Goal: Use online tool/utility: Utilize a website feature to perform a specific function

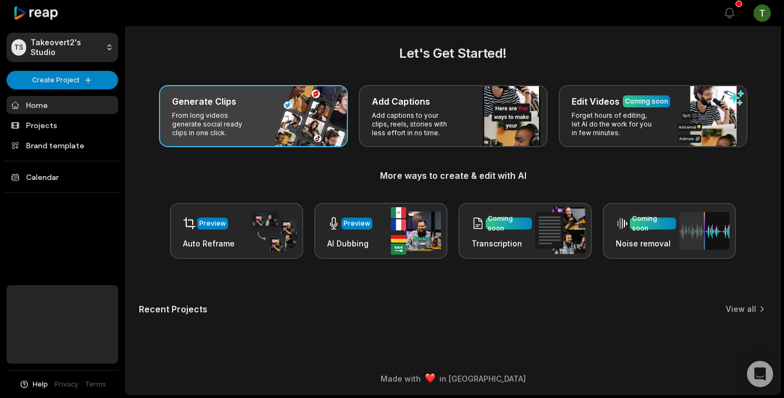
click at [254, 118] on p "From long videos generate social ready clips in one click." at bounding box center [214, 124] width 84 height 26
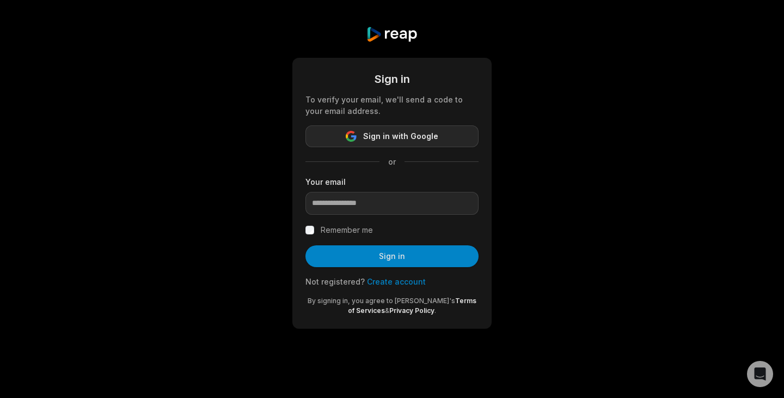
click at [393, 133] on span "Sign in with Google" at bounding box center [400, 136] width 75 height 13
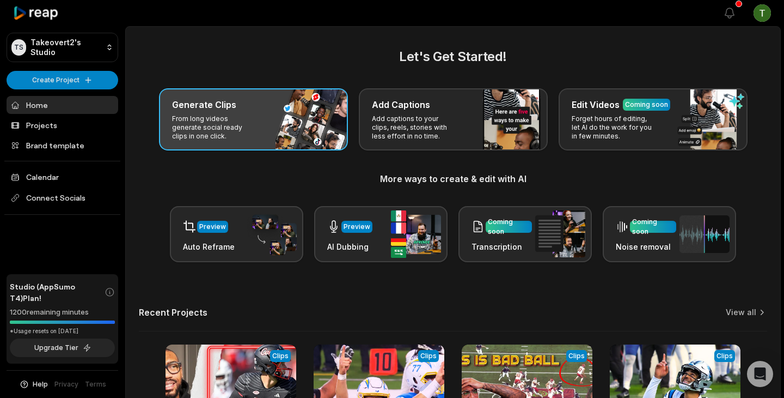
click at [270, 141] on div "Generate Clips From long videos generate social ready clips in one click." at bounding box center [253, 119] width 189 height 62
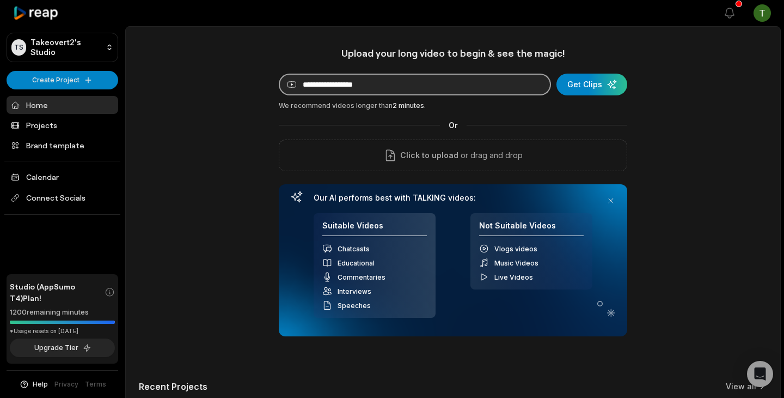
click at [382, 93] on input at bounding box center [415, 85] width 272 height 22
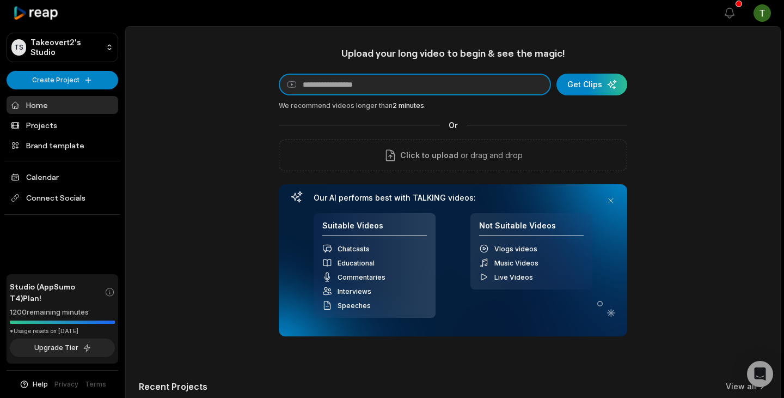
paste input "**********"
type input "**********"
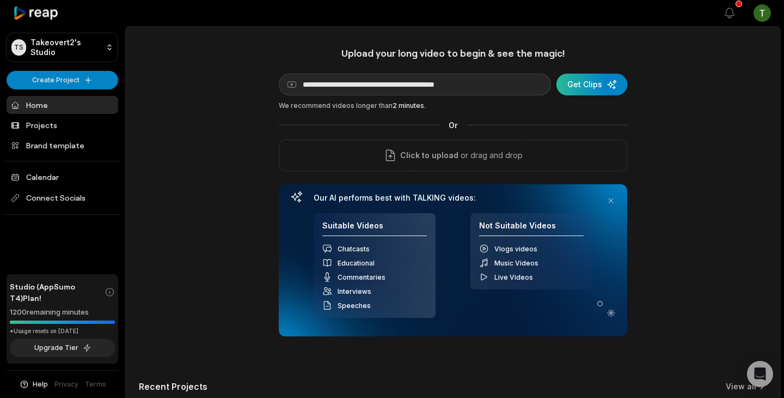
click at [571, 91] on div "submit" at bounding box center [592, 85] width 71 height 22
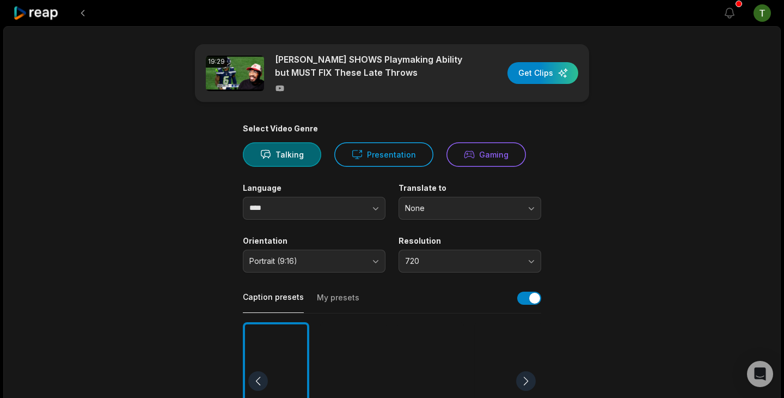
scroll to position [46, 0]
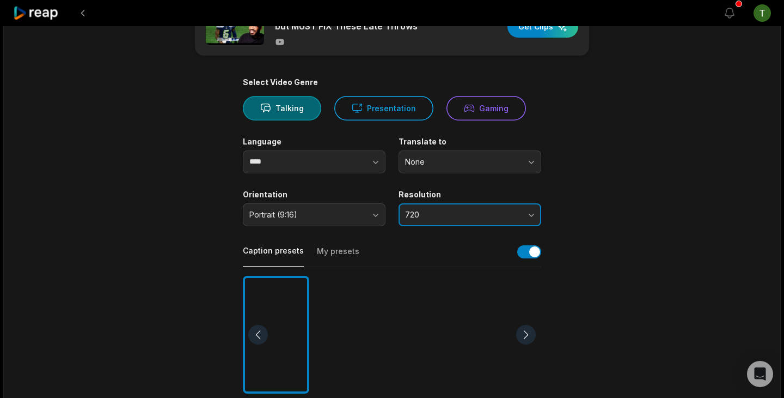
click at [463, 215] on span "720" at bounding box center [462, 215] width 114 height 10
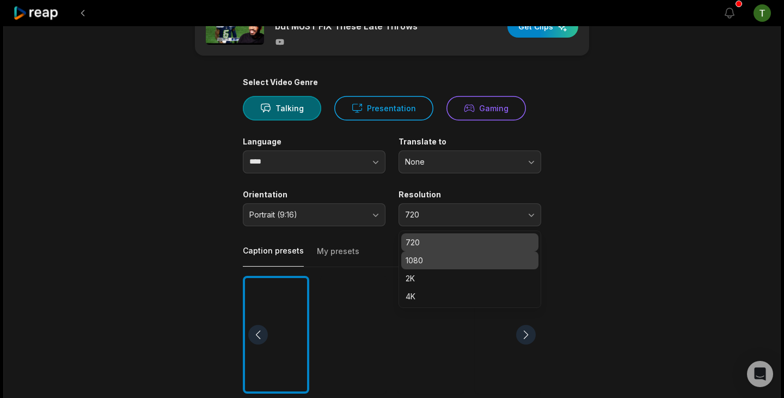
click at [429, 261] on p "1080" at bounding box center [470, 259] width 129 height 11
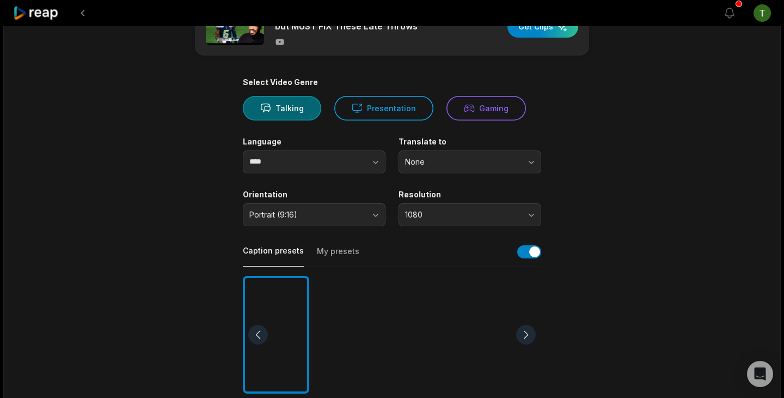
click at [629, 245] on main "19:29 Jalen Milroe SHOWS Playmaking Ability but MUST FIX These Late Throws Get …" at bounding box center [392, 331] width 527 height 667
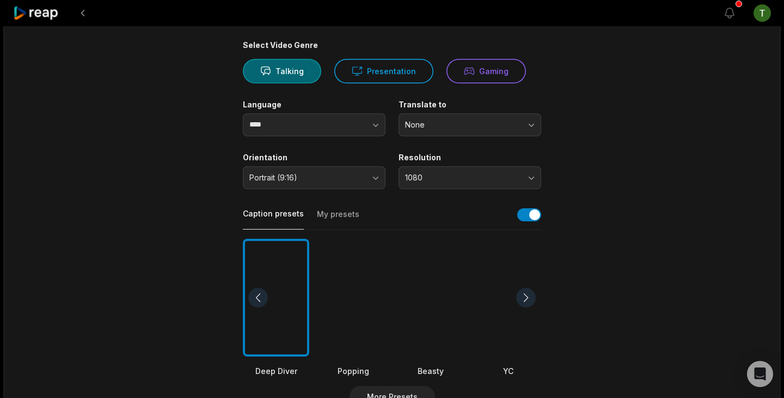
scroll to position [93, 0]
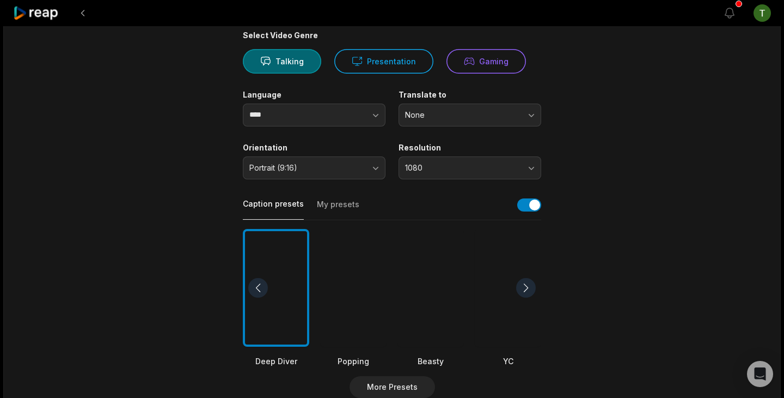
click at [436, 305] on div at bounding box center [431, 288] width 66 height 118
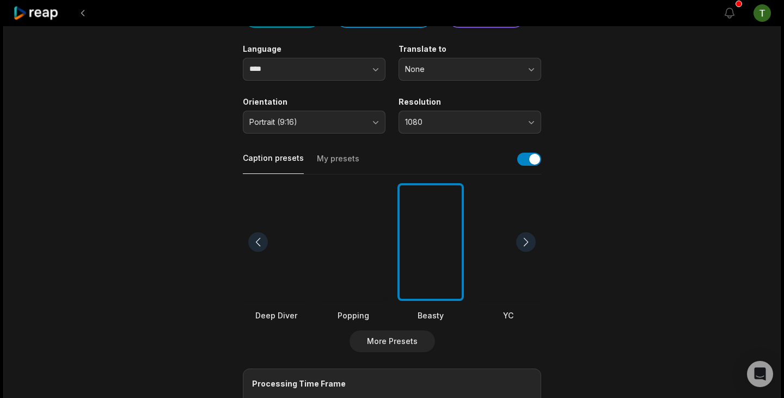
scroll to position [45, 0]
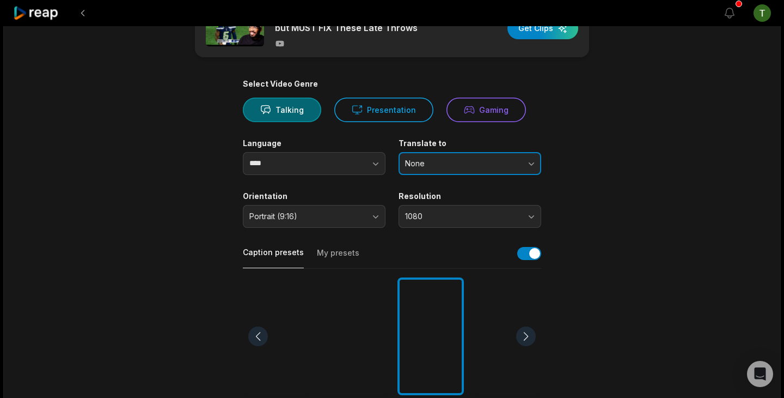
click at [515, 168] on button "None" at bounding box center [470, 163] width 143 height 23
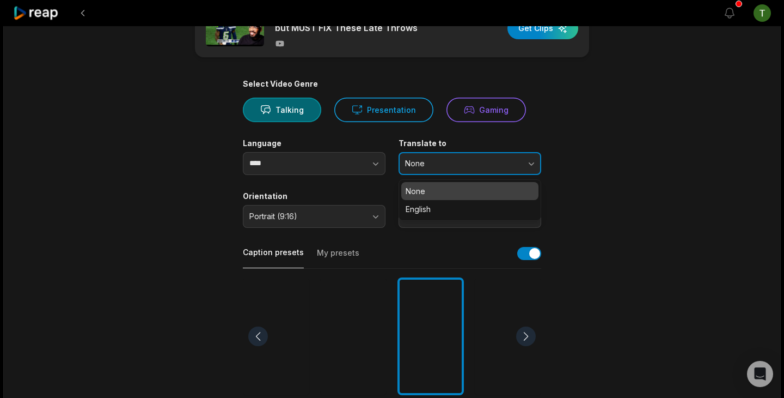
click at [514, 168] on button "None" at bounding box center [470, 163] width 143 height 23
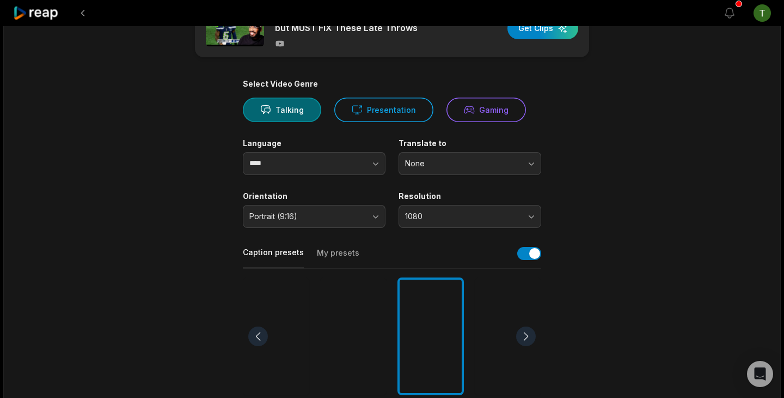
click at [610, 186] on main "19:29 Jalen Milroe SHOWS Playmaking Ability but MUST FIX These Late Throws Get …" at bounding box center [392, 332] width 527 height 667
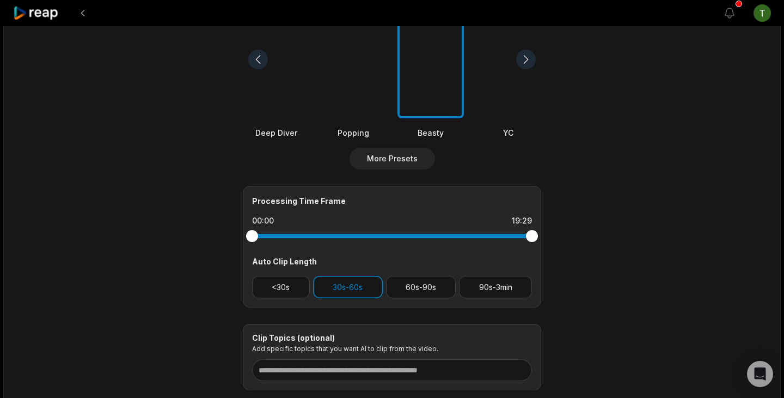
scroll to position [372, 0]
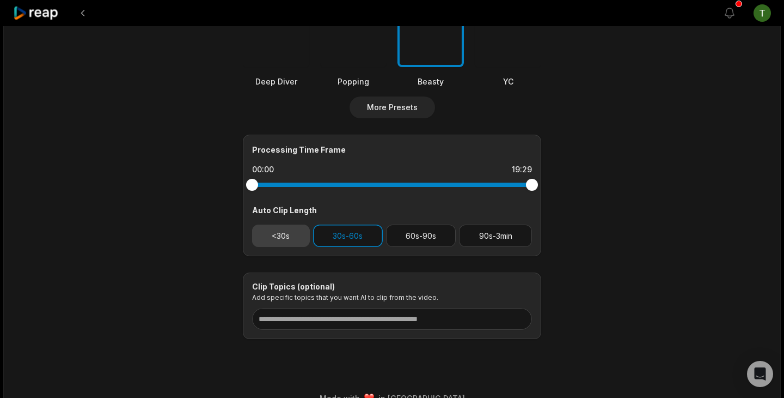
click at [291, 239] on button "<30s" at bounding box center [281, 235] width 58 height 22
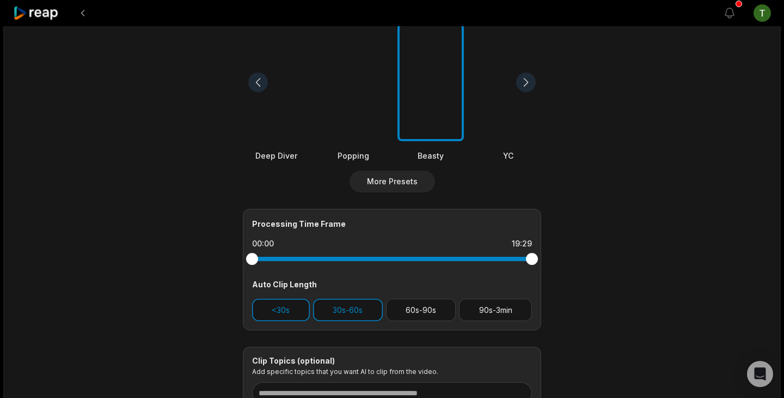
scroll to position [0, 0]
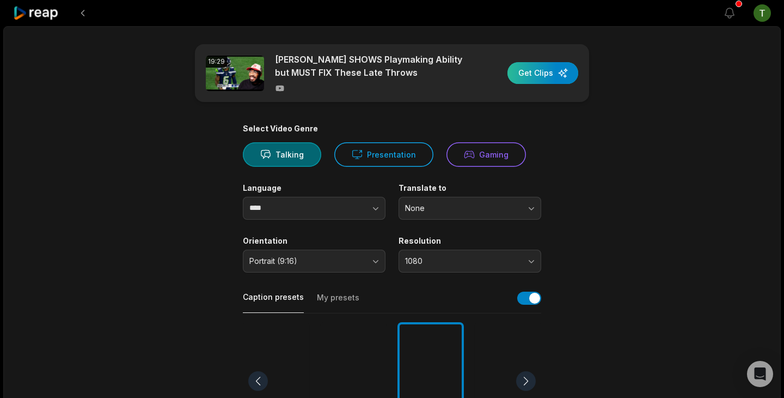
click at [551, 72] on div "button" at bounding box center [543, 73] width 71 height 22
